Goal: Find contact information: Find contact information

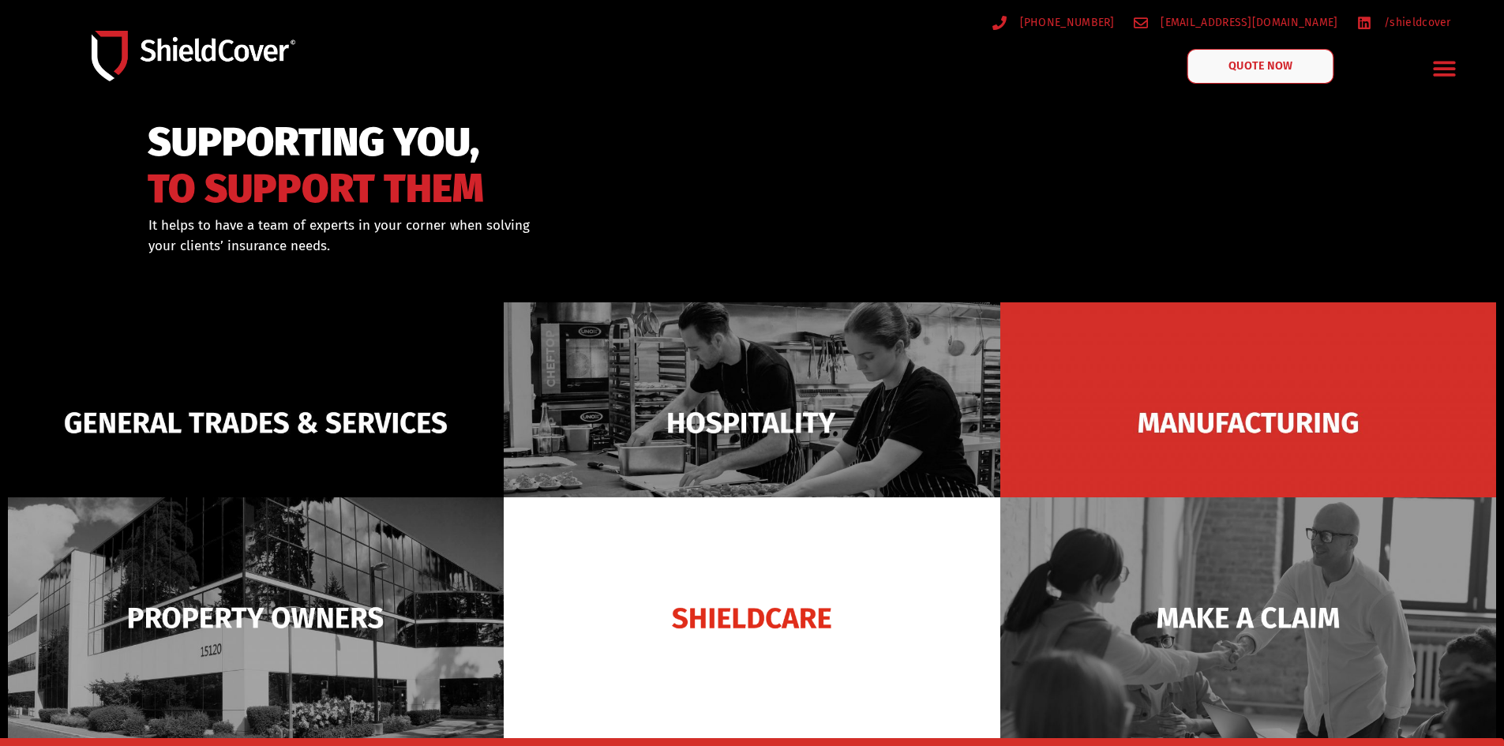
click at [1275, 66] on span "QUOTE NOW" at bounding box center [1260, 66] width 63 height 11
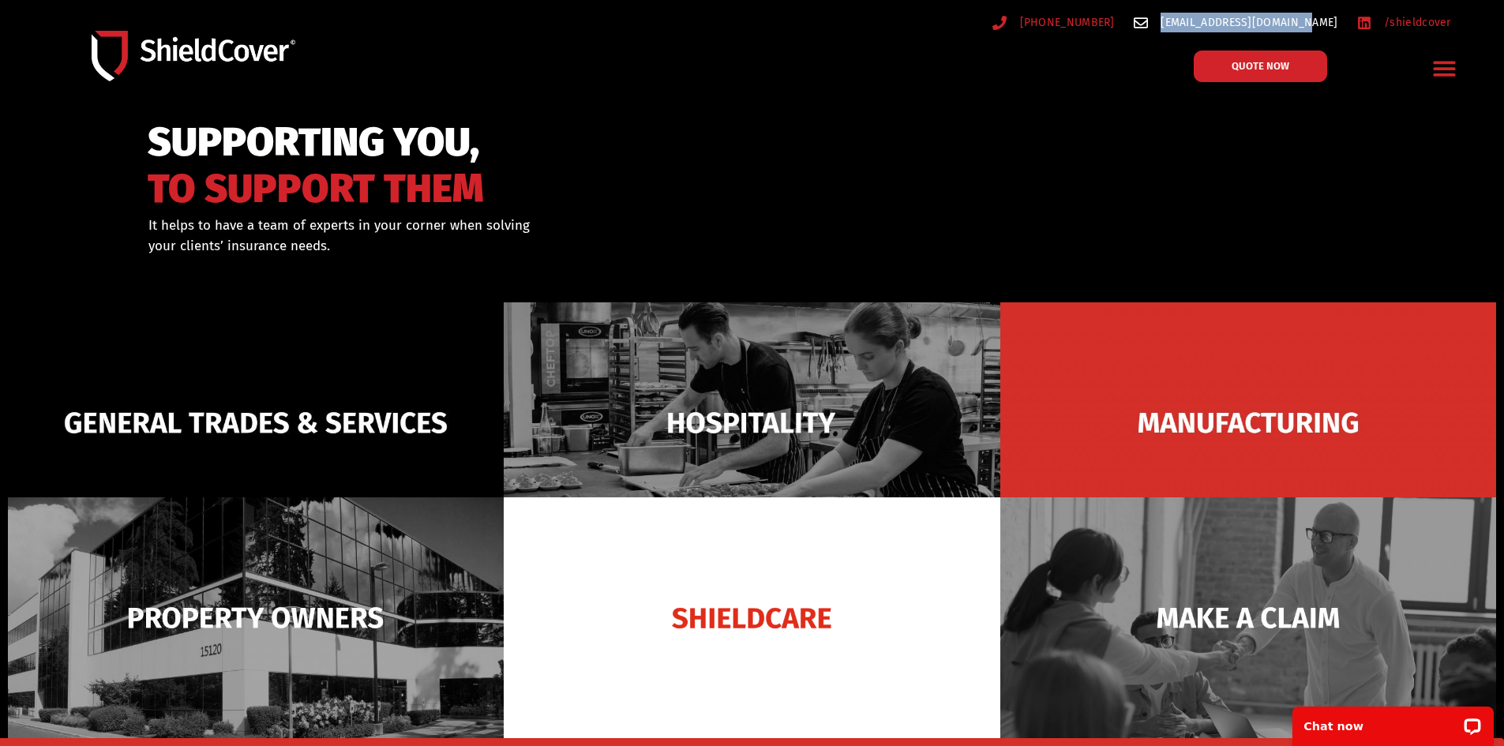
drag, startPoint x: 1341, startPoint y: 22, endPoint x: 1203, endPoint y: 29, distance: 138.4
click at [1203, 29] on ul "[PHONE_NUMBER] [EMAIL_ADDRESS][DOMAIN_NAME] /shieldcover" at bounding box center [1122, 23] width 675 height 20
copy span "[EMAIL_ADDRESS][DOMAIN_NAME]"
